Goal: Task Accomplishment & Management: Complete application form

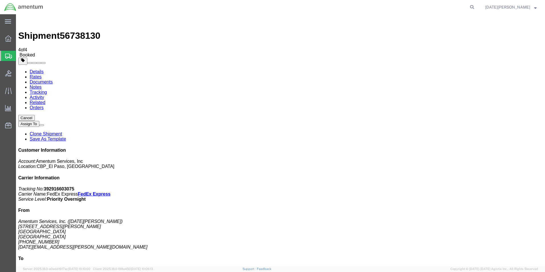
click at [0, 0] on span "Create from Template" at bounding box center [0, 0] width 0 height 0
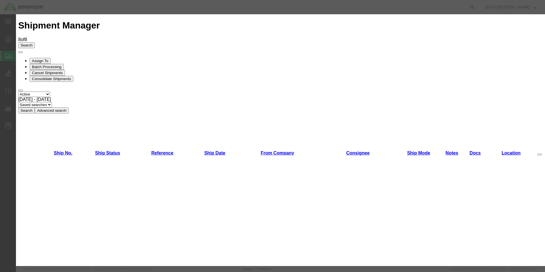
scroll to position [314, 0]
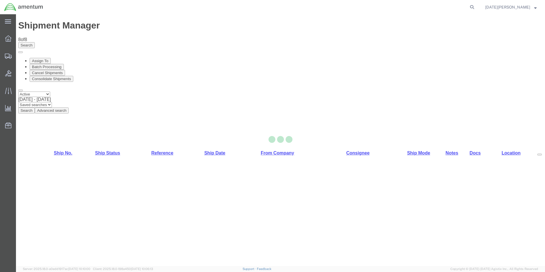
select select "49939"
select select "49949"
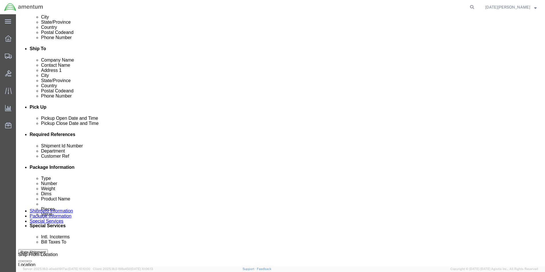
scroll to position [200, 0]
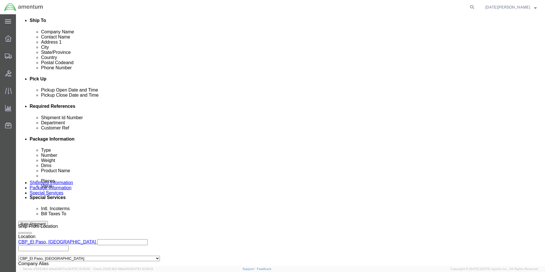
click div "Shipment Id Number USAGE#"
drag, startPoint x: 111, startPoint y: 156, endPoint x: 112, endPoint y: 150, distance: 6.0
click input "USAGE#"
type input "USAGE#329255"
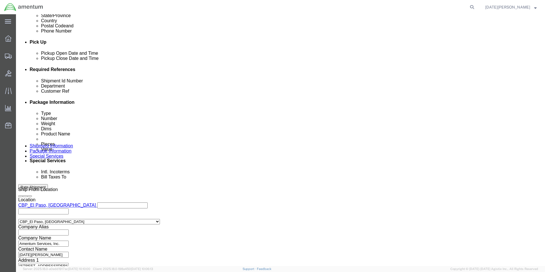
scroll to position [238, 0]
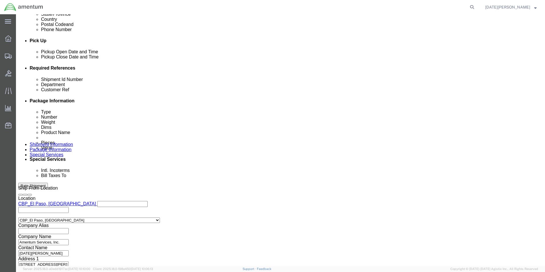
type input "USAGE#329255"
click button "Continue"
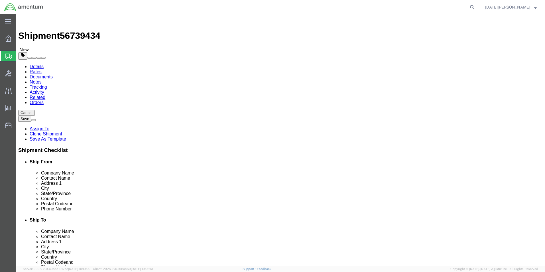
click select "Select Bale(s) Basket(s) Bolt(s) Bottle(s) Buckets Bulk Bundle(s) Can(s) Cardbo…"
select select "SBX"
click select "Select Bale(s) Basket(s) Bolt(s) Bottle(s) Buckets Bulk Bundle(s) Can(s) Cardbo…"
type input "12.25"
type input "11.00"
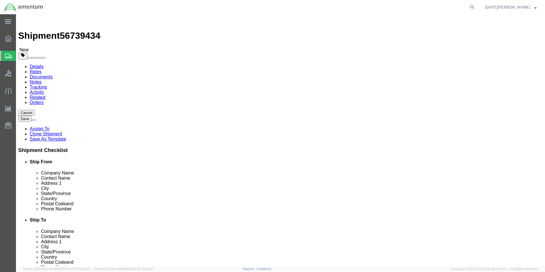
type input "1.50"
click dd "12.00 Each"
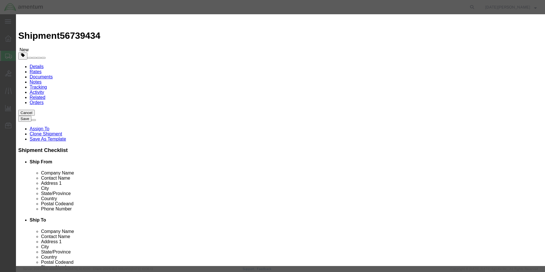
click input "PAINT BRUSHES"
click input "PAINT BRUHES"
type input "P"
click input "text"
type input "A/C PARTS"
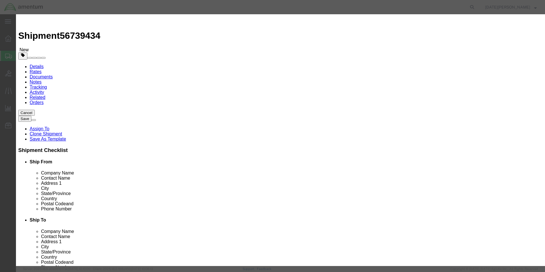
select select "US"
drag, startPoint x: 182, startPoint y: 54, endPoint x: 168, endPoint y: 56, distance: 13.2
drag, startPoint x: 180, startPoint y: 56, endPoint x: 158, endPoint y: 58, distance: 21.7
click div "Pieces 12.00 Select Bag Barrels 100Board Feet Bottle Box Blister Pack Carats Ca…"
type input "2"
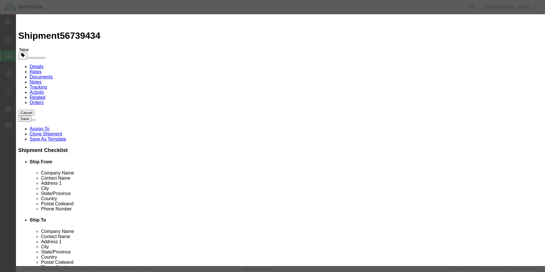
click button "Save & Close"
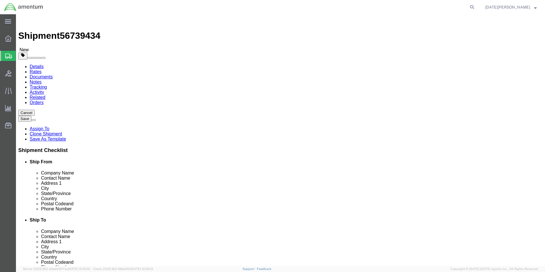
click dl "Pieces: 0.00 Each Total value: 60.00 USD"
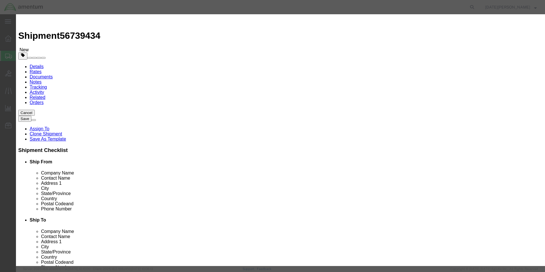
click input "0.00"
type input "0"
type input "2.00"
type input "120"
click button "Save & Close"
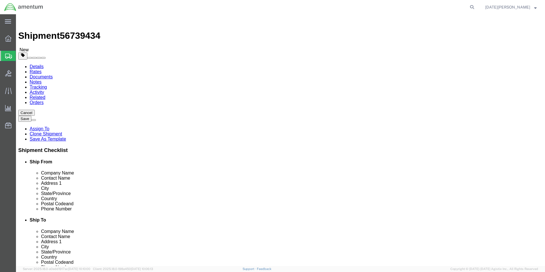
click input "2.50"
type input "2"
type input "1.50"
click button "Rate Shipment"
